Goal: Transaction & Acquisition: Purchase product/service

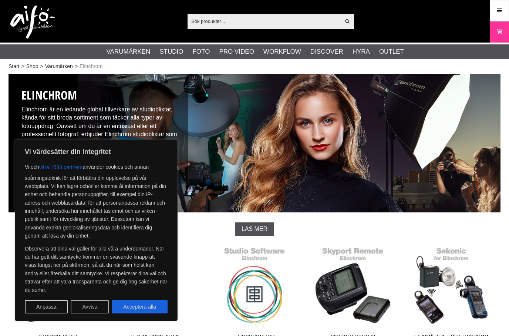
click at [92, 306] on button "Avvisa" at bounding box center [90, 306] width 38 height 13
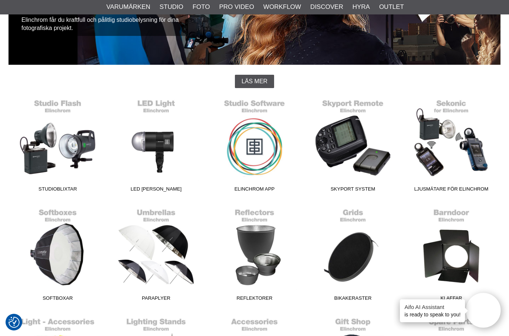
scroll to position [150, 0]
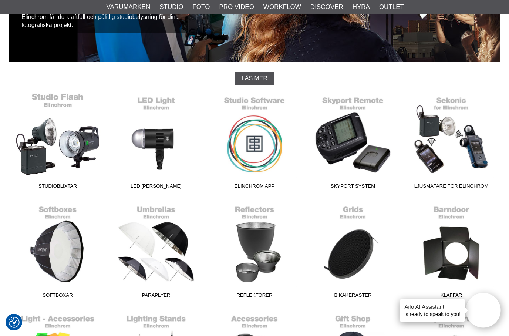
click at [38, 154] on link "Studioblixtar" at bounding box center [58, 142] width 98 height 100
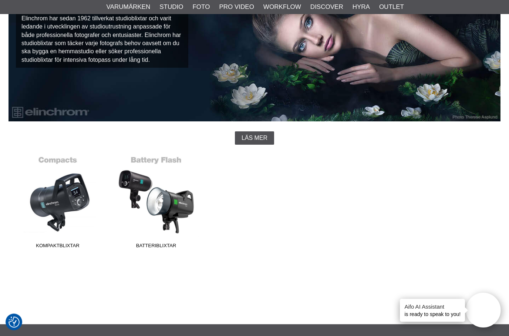
scroll to position [89, 0]
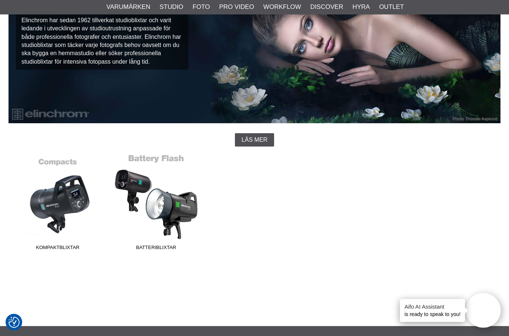
click at [156, 202] on link "Batteriblixtar" at bounding box center [156, 204] width 98 height 100
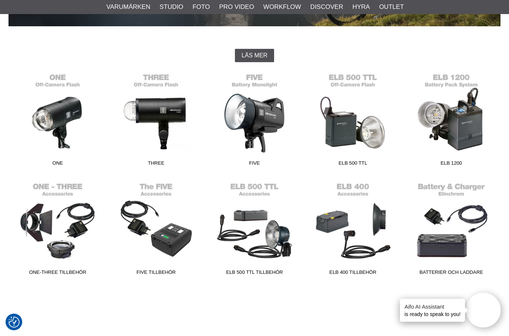
scroll to position [187, 0]
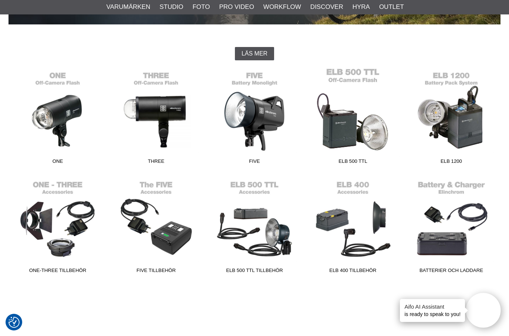
click at [358, 130] on link "ELB 500 TTL" at bounding box center [353, 118] width 98 height 100
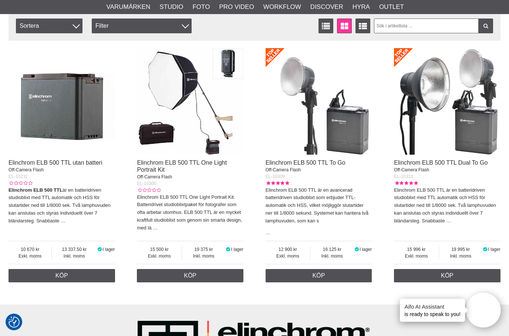
scroll to position [247, 0]
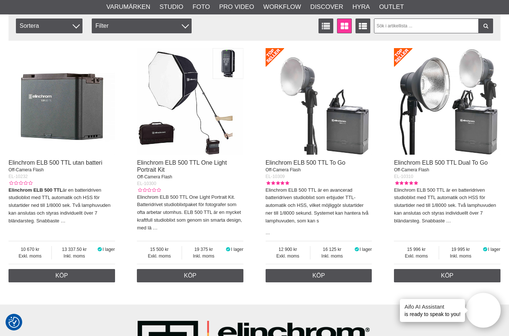
click at [310, 121] on img at bounding box center [318, 101] width 106 height 106
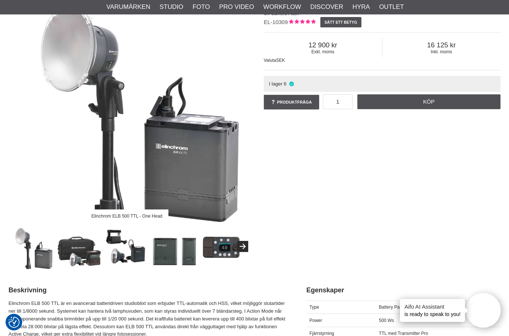
scroll to position [88, 0]
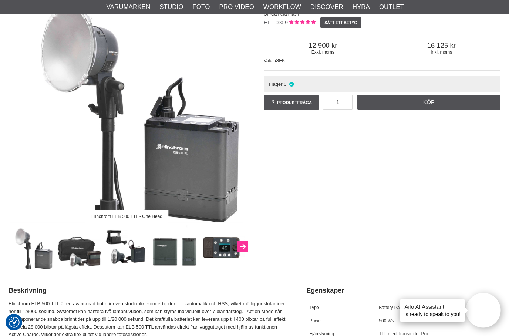
click at [245, 246] on button "Next" at bounding box center [242, 246] width 11 height 11
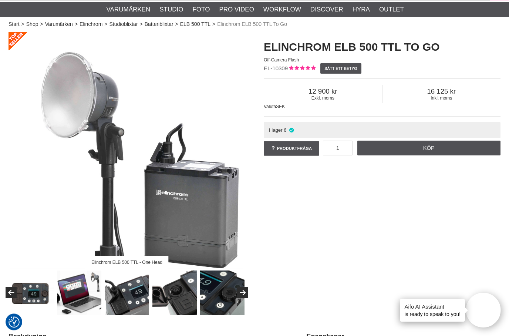
scroll to position [0, 0]
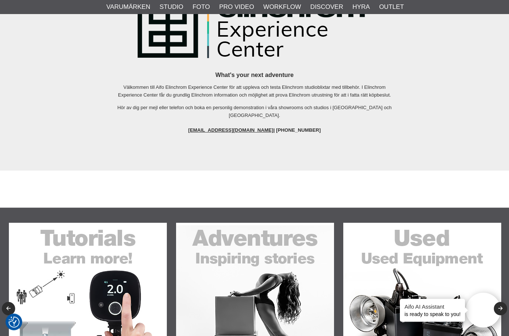
scroll to position [570, 0]
click at [405, 281] on img at bounding box center [422, 302] width 158 height 158
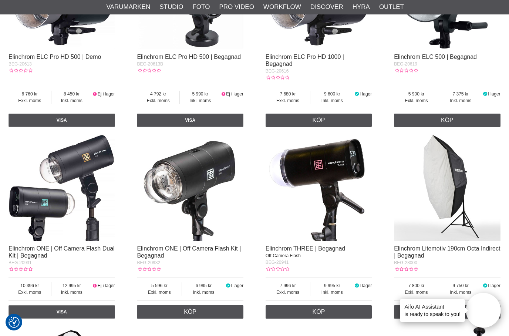
scroll to position [674, 0]
